Goal: Information Seeking & Learning: Learn about a topic

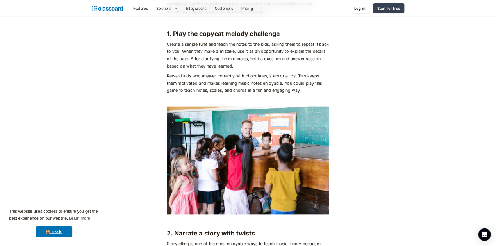
scroll to position [1290, 0]
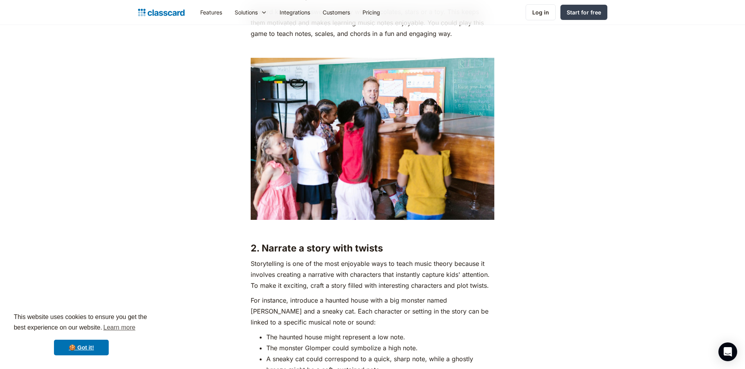
click at [429, 119] on img at bounding box center [372, 139] width 243 height 162
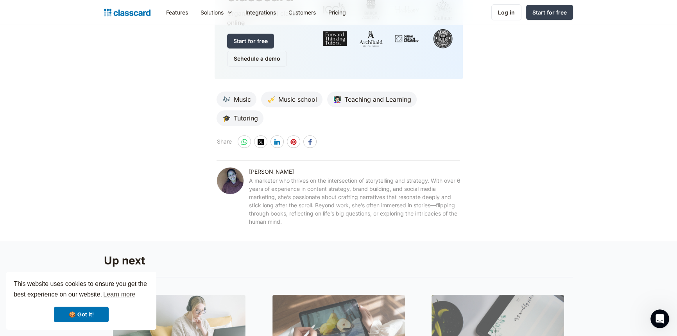
scroll to position [4319, 0]
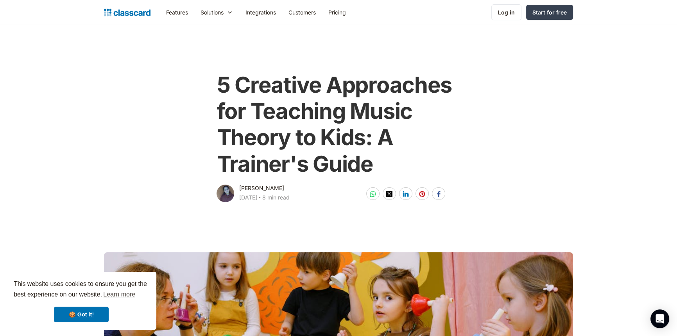
scroll to position [3493, 0]
